Goal: Use online tool/utility: Utilize a website feature to perform a specific function

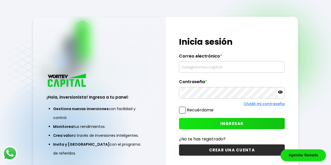
type input "[EMAIL_ADDRESS][DOMAIN_NAME]"
click at [214, 120] on button "INGRESAR" at bounding box center [232, 123] width 106 height 11
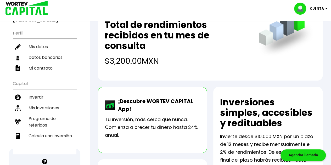
scroll to position [52, 0]
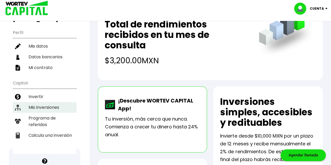
click at [50, 102] on li "Mis inversiones" at bounding box center [45, 107] width 64 height 11
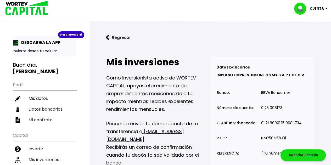
click at [75, 34] on div "¡Ya disponible!" at bounding box center [71, 34] width 26 height 7
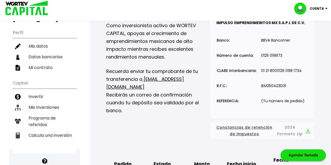
scroll to position [131, 0]
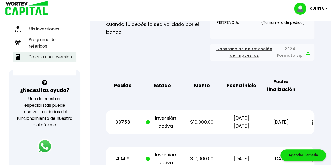
click at [56, 52] on li "Calcula una inversión" at bounding box center [45, 57] width 64 height 11
select select "1"
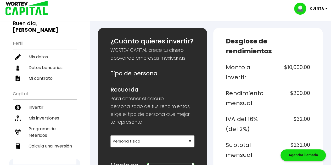
scroll to position [79, 0]
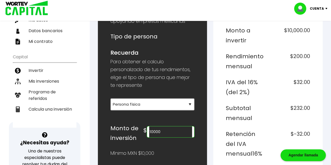
click at [180, 128] on input "10000" at bounding box center [170, 131] width 43 height 11
type input "1"
type input "20000"
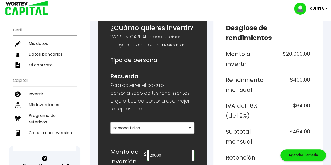
scroll to position [0, 0]
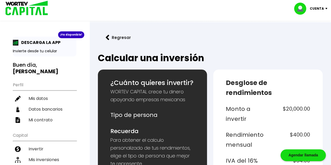
click at [324, 8] on img at bounding box center [327, 9] width 7 height 2
click at [312, 36] on li "Cerrar sesión" at bounding box center [312, 35] width 42 height 11
